Goal: Find specific page/section

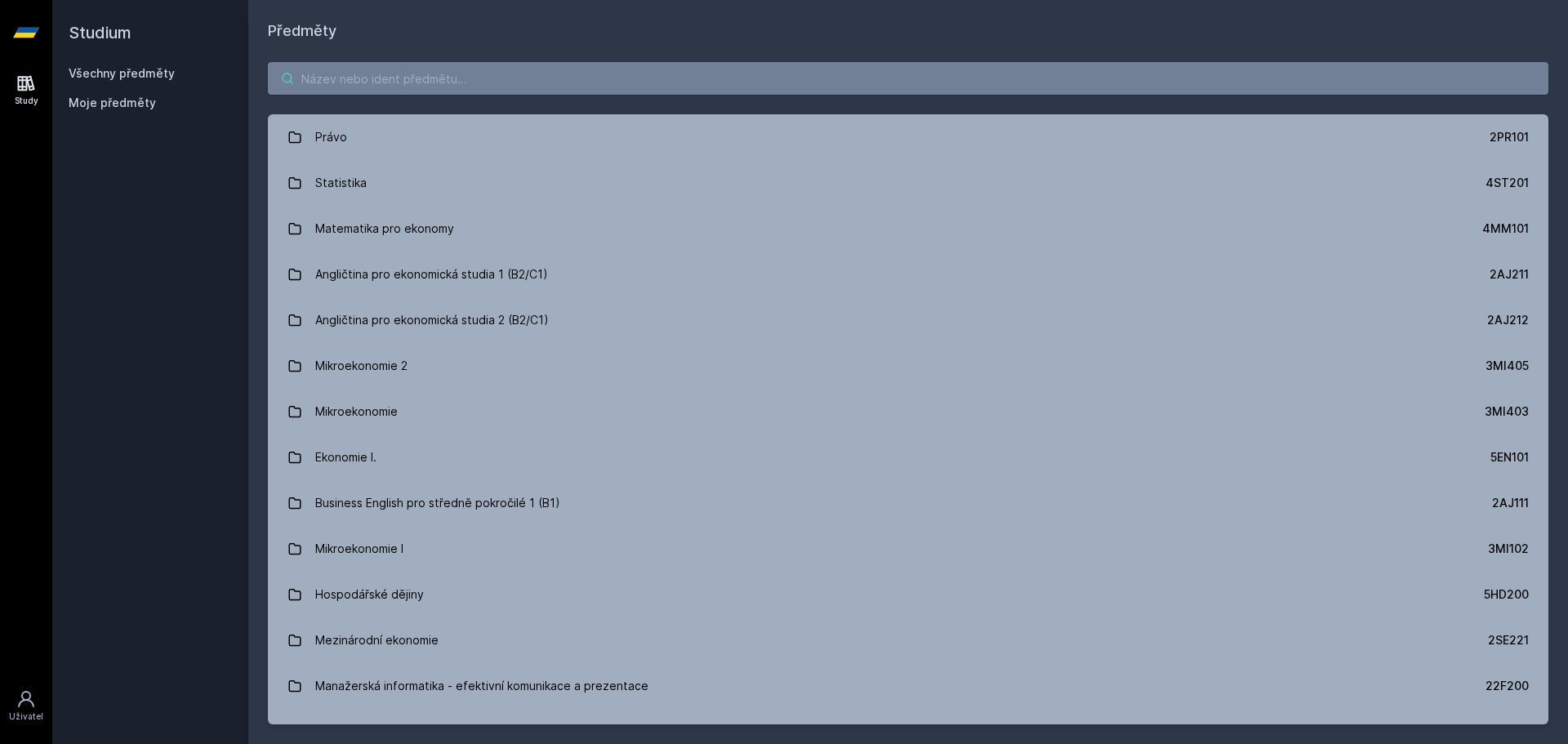
click at [483, 76] on input "search" at bounding box center [907, 78] width 1280 height 33
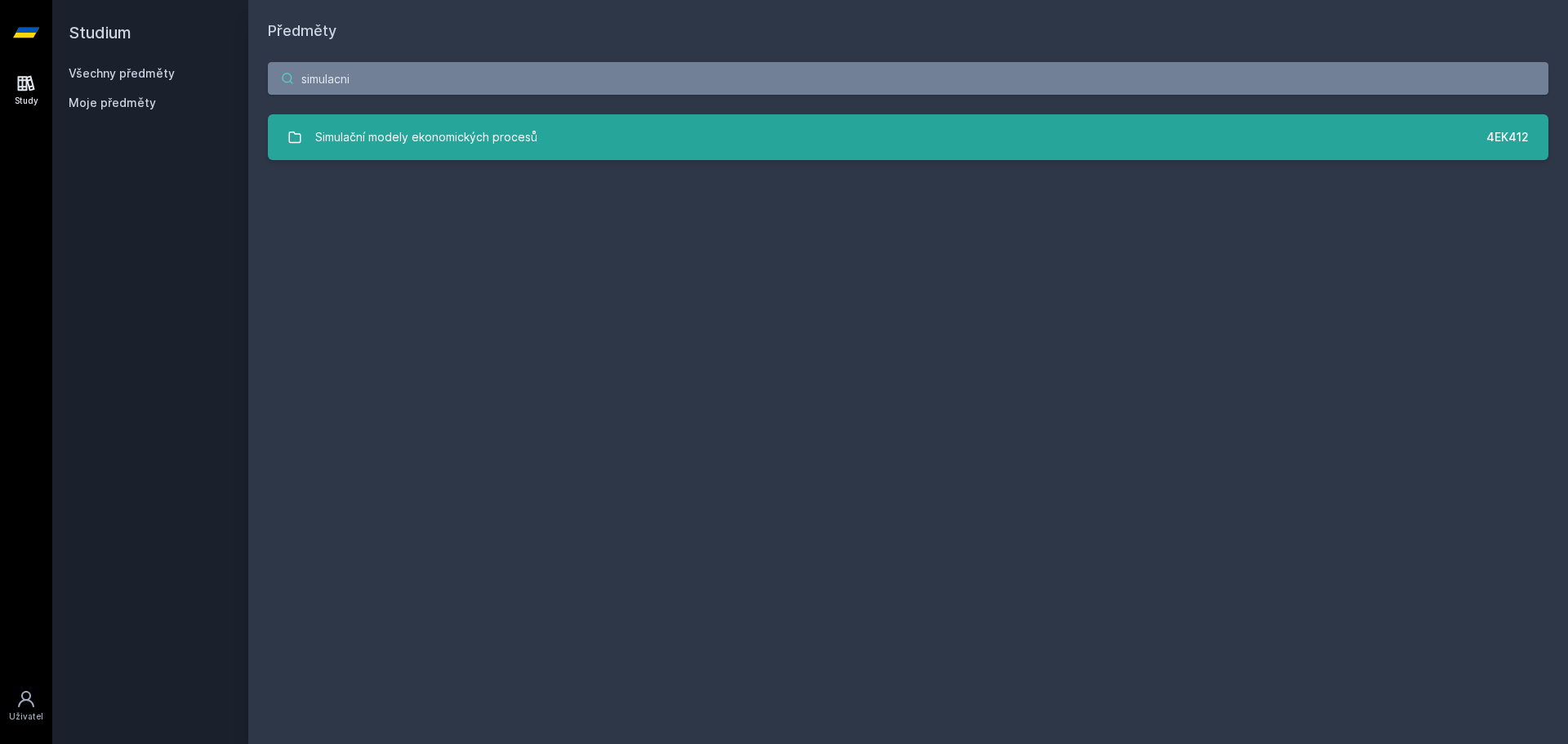
type input "simulacni"
click at [550, 127] on link "Simulační modely ekonomických procesů 4EK412" at bounding box center [907, 137] width 1280 height 46
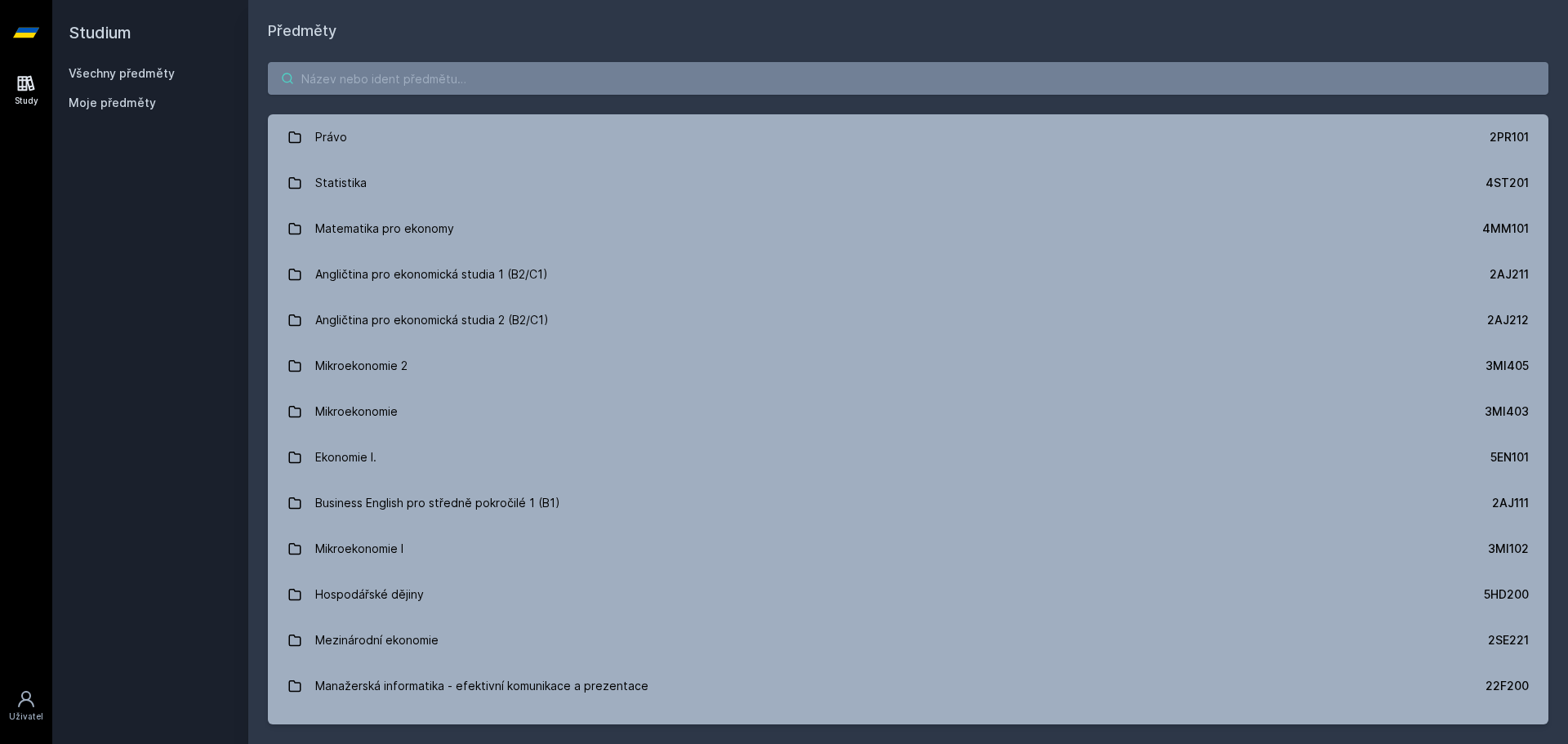
click at [485, 85] on input "search" at bounding box center [907, 78] width 1280 height 33
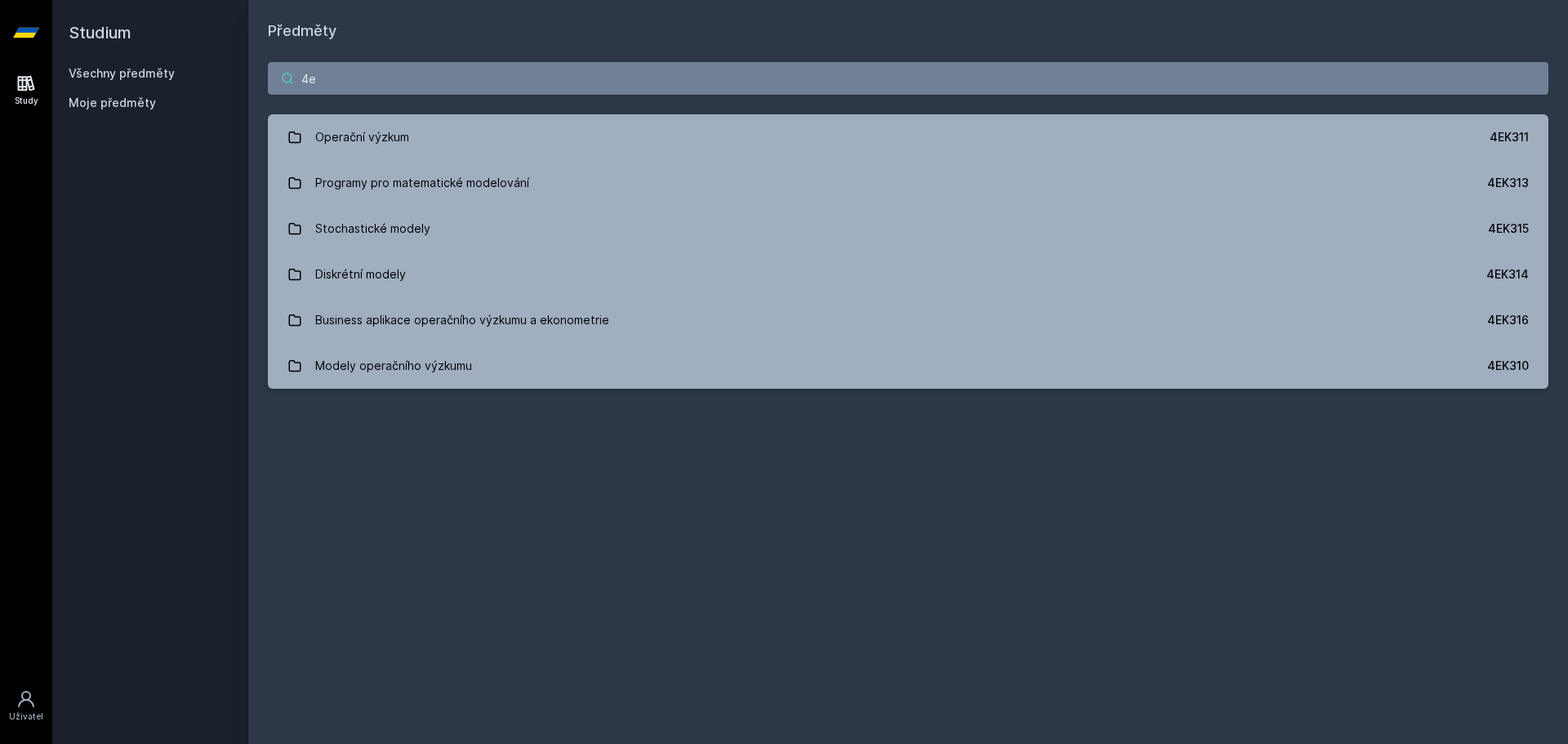
type input "4"
